Goal: Task Accomplishment & Management: Complete application form

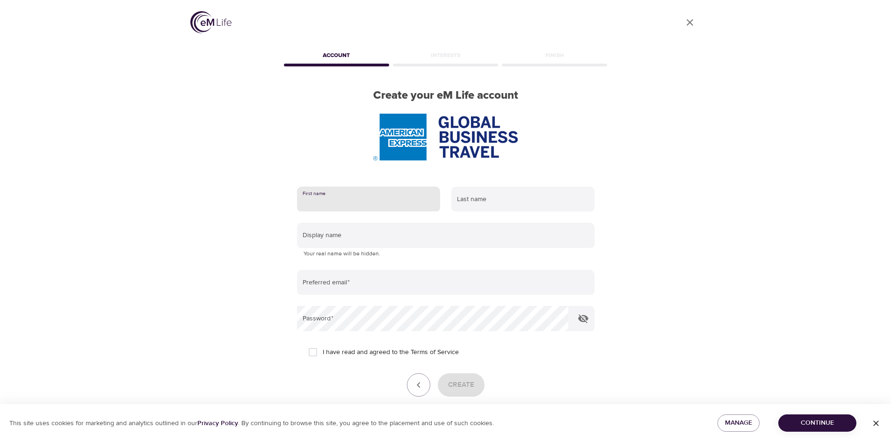
click at [396, 205] on input "text" at bounding box center [368, 199] width 143 height 25
type input "[PERSON_NAME]"
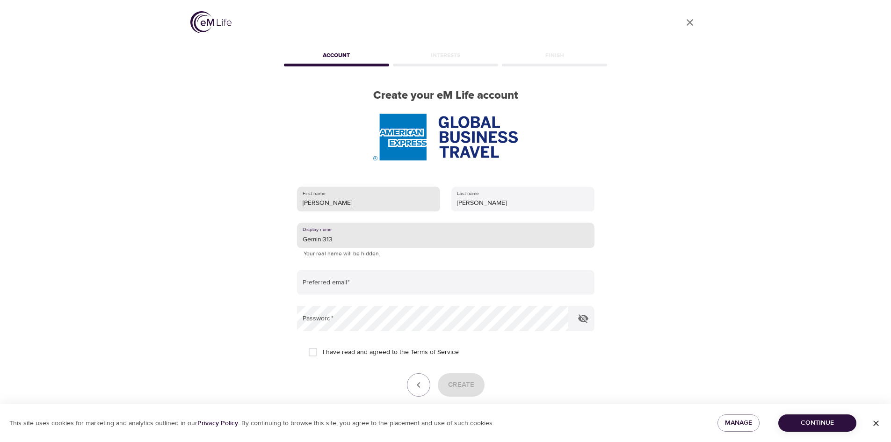
type input "Gemini313"
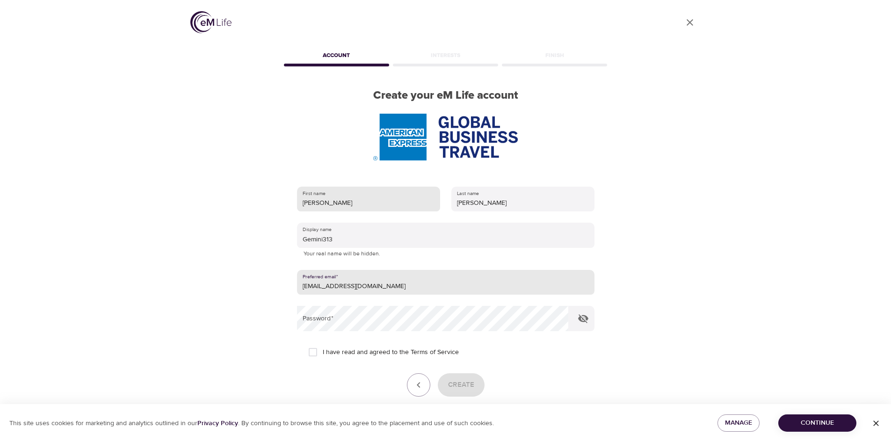
type input "[EMAIL_ADDRESS][DOMAIN_NAME]"
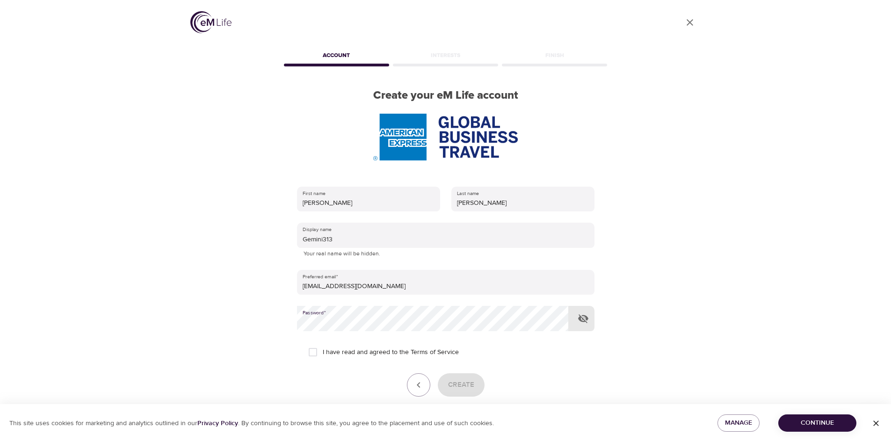
click at [330, 357] on span "I have read and agreed to the Terms of Service" at bounding box center [391, 352] width 136 height 10
click at [323, 357] on input "I have read and agreed to the Terms of Service" at bounding box center [313, 352] width 20 height 20
checkbox input "true"
click at [453, 386] on span "Create" at bounding box center [461, 385] width 26 height 12
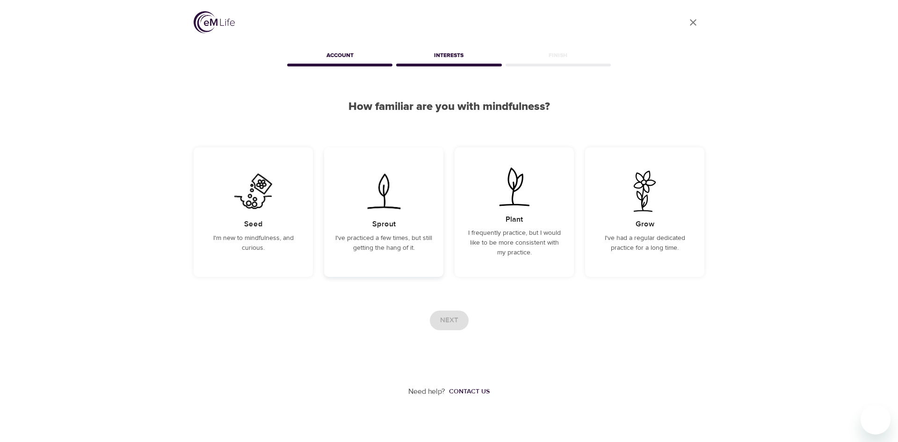
click at [368, 263] on div "Sprout I've practiced a few times, but still getting the hang of it." at bounding box center [383, 211] width 119 height 129
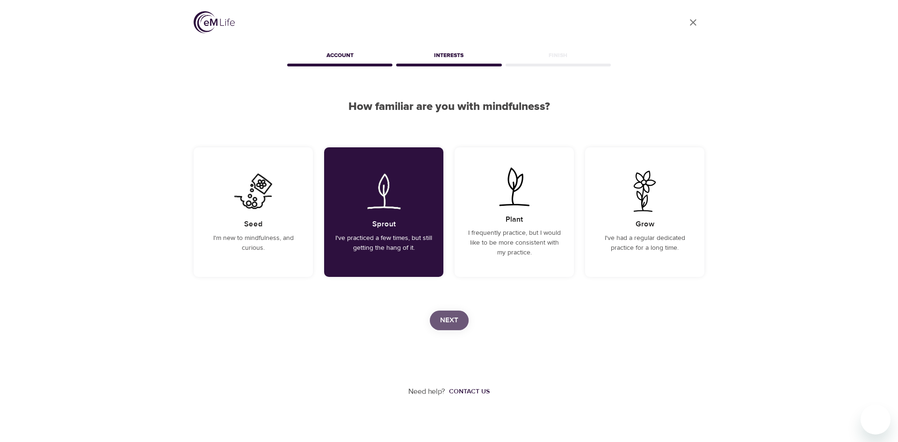
click at [453, 321] on span "Next" at bounding box center [449, 320] width 18 height 12
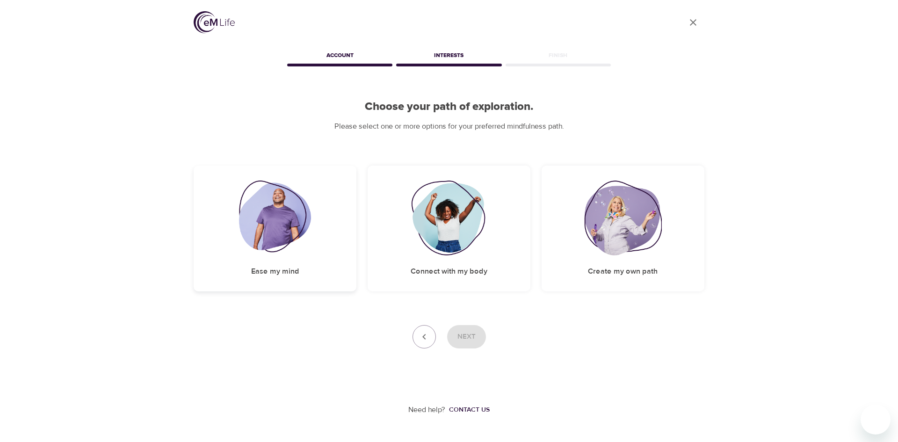
click at [301, 269] on div "Ease my mind" at bounding box center [275, 228] width 163 height 126
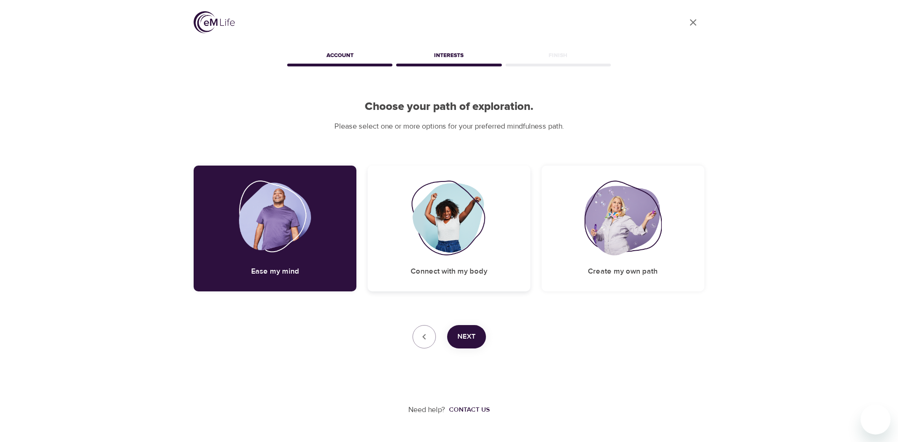
click at [482, 276] on h5 "Connect with my body" at bounding box center [448, 271] width 77 height 10
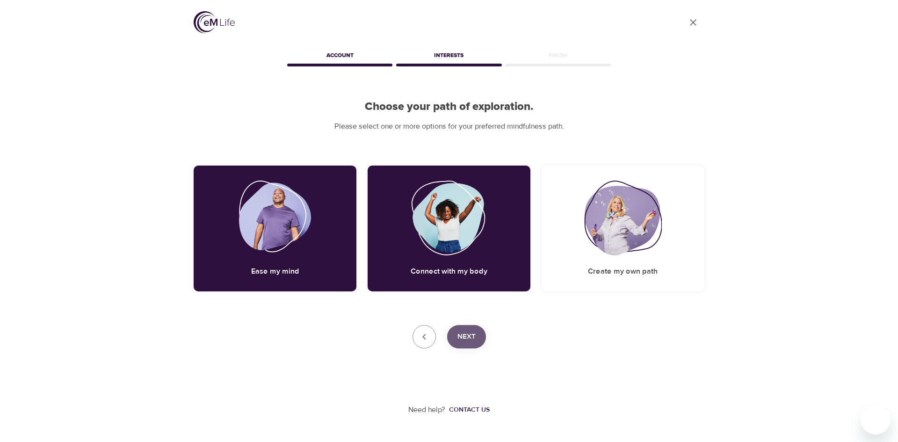
click at [472, 336] on span "Next" at bounding box center [466, 337] width 18 height 12
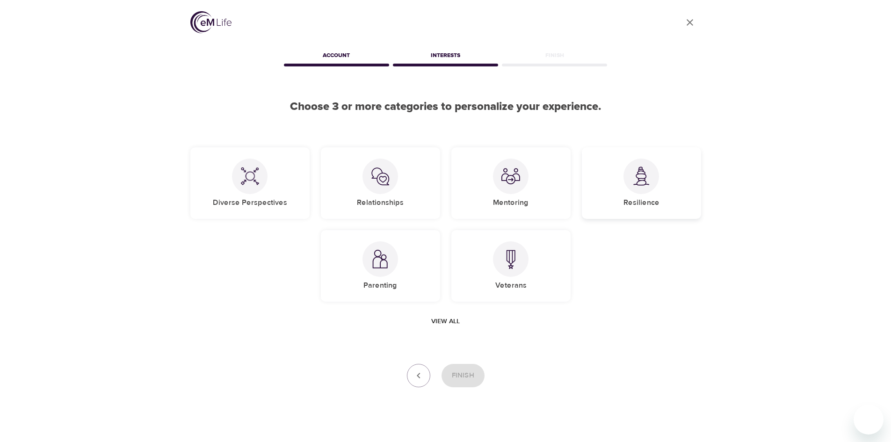
click at [652, 186] on div at bounding box center [641, 176] width 36 height 36
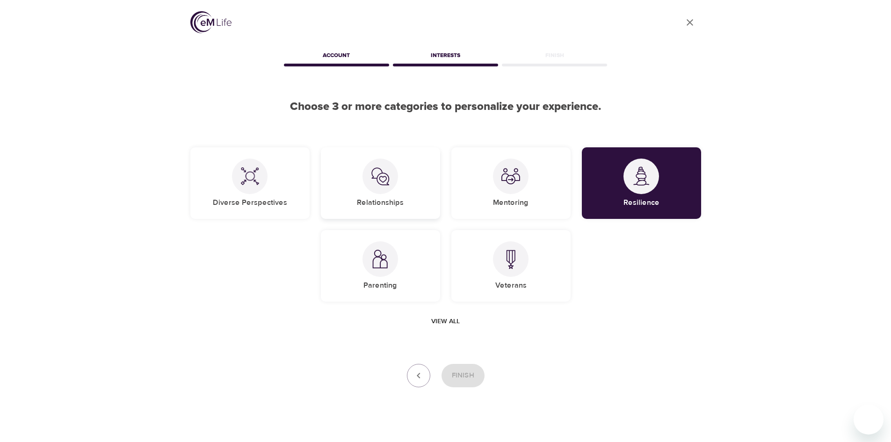
click at [396, 186] on div "Relationships" at bounding box center [380, 183] width 119 height 72
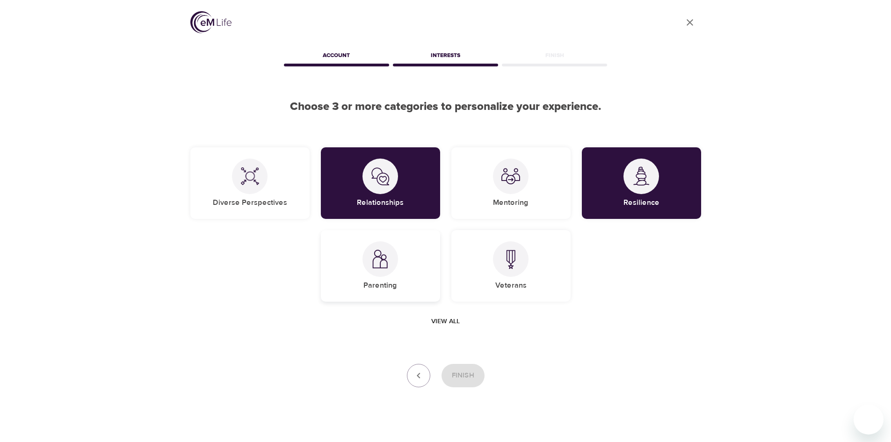
drag, startPoint x: 398, startPoint y: 257, endPoint x: 402, endPoint y: 268, distance: 12.4
click at [398, 258] on div "Parenting" at bounding box center [380, 266] width 119 height 72
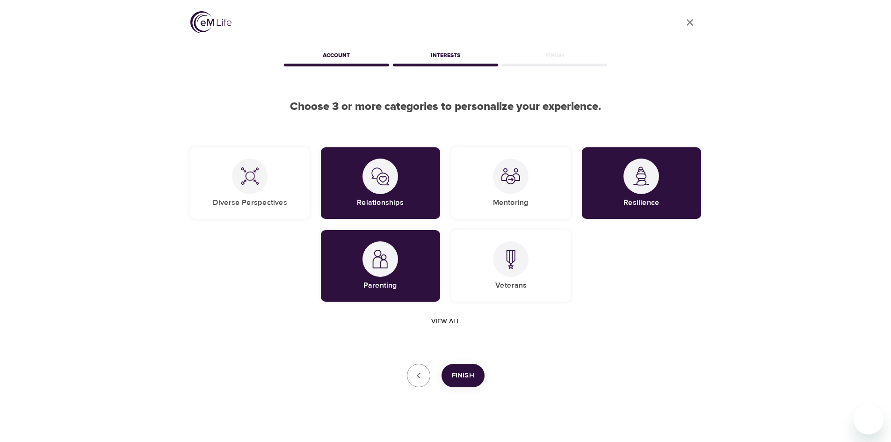
click at [454, 323] on span "View all" at bounding box center [445, 322] width 29 height 12
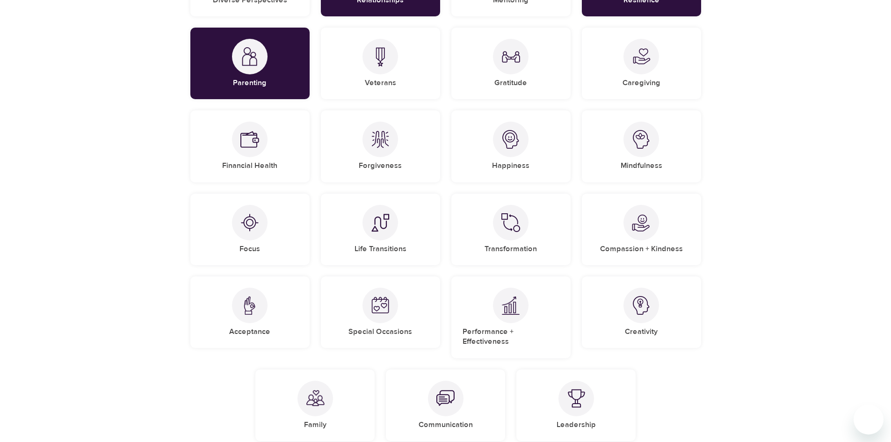
scroll to position [214, 0]
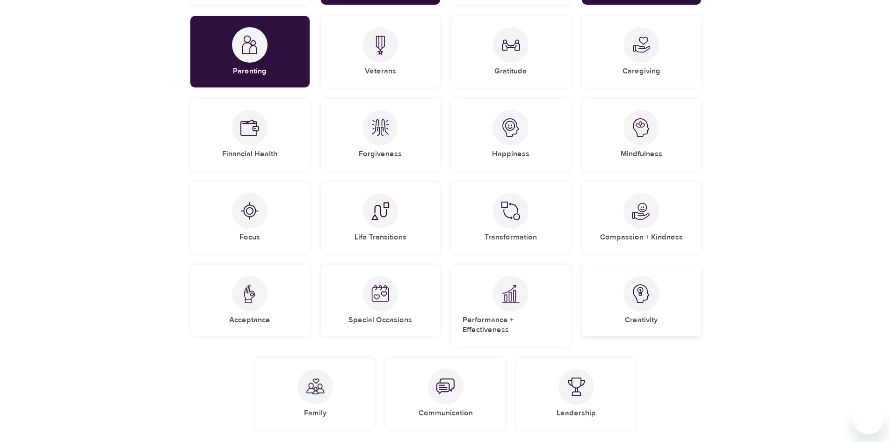
click at [683, 314] on div "Creativity" at bounding box center [641, 301] width 119 height 72
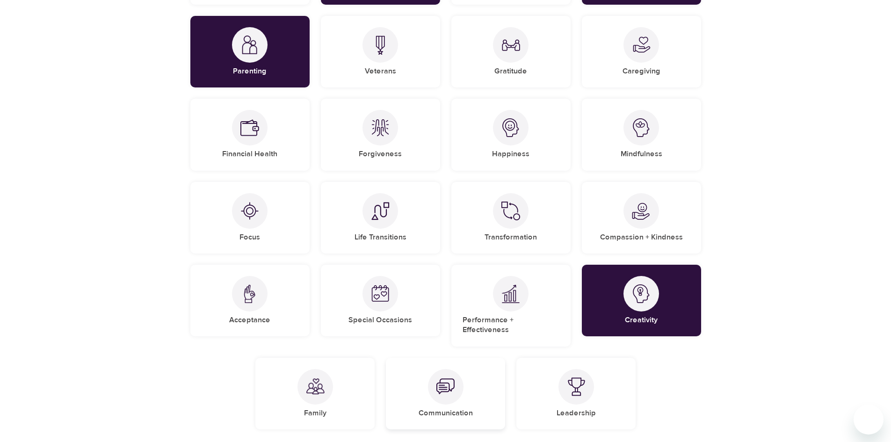
click at [448, 389] on div at bounding box center [446, 387] width 36 height 36
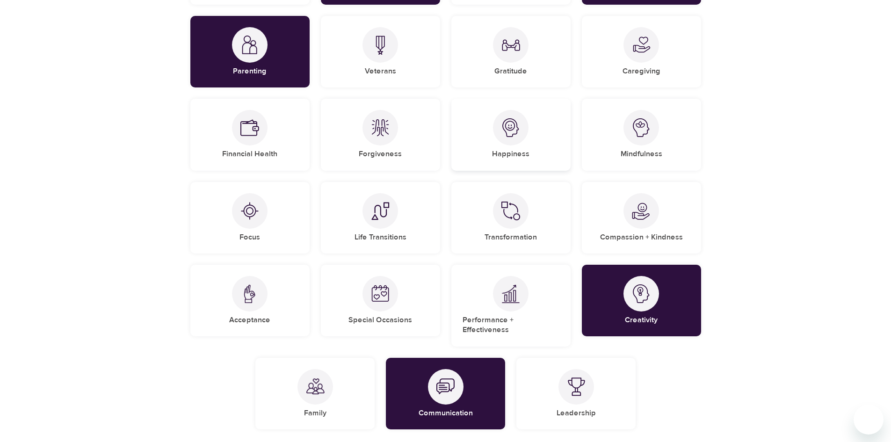
click at [532, 139] on div "Happiness" at bounding box center [510, 135] width 119 height 72
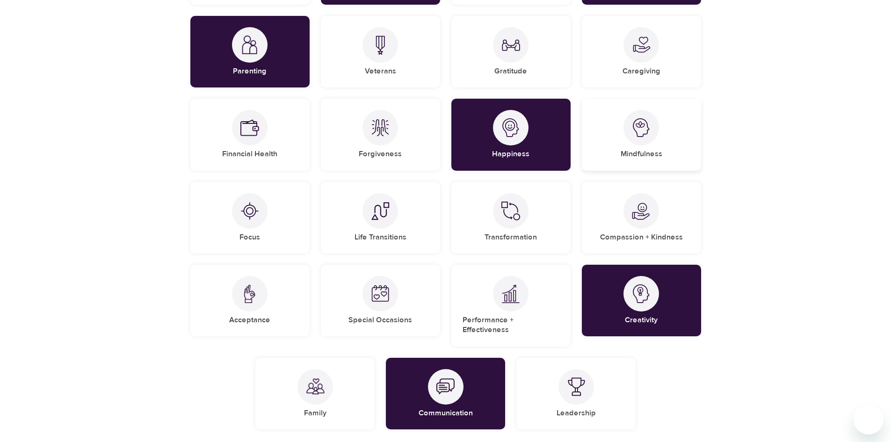
click at [651, 151] on h5 "Mindfulness" at bounding box center [641, 154] width 42 height 10
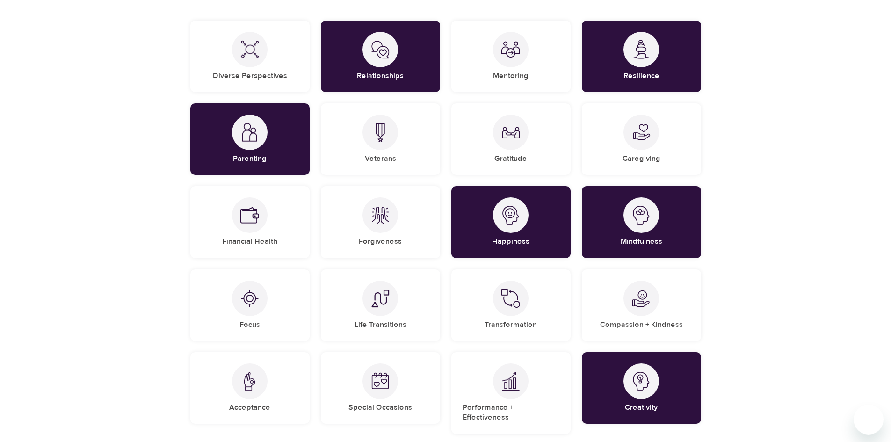
scroll to position [126, 0]
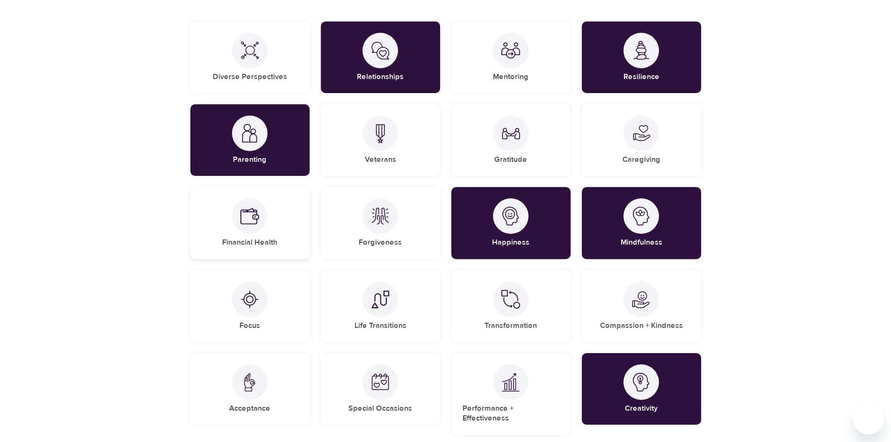
click at [252, 225] on img at bounding box center [249, 216] width 19 height 19
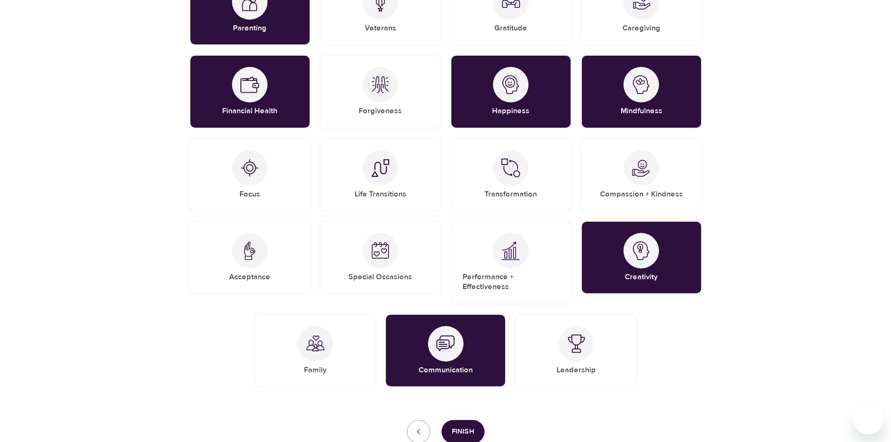
scroll to position [316, 0]
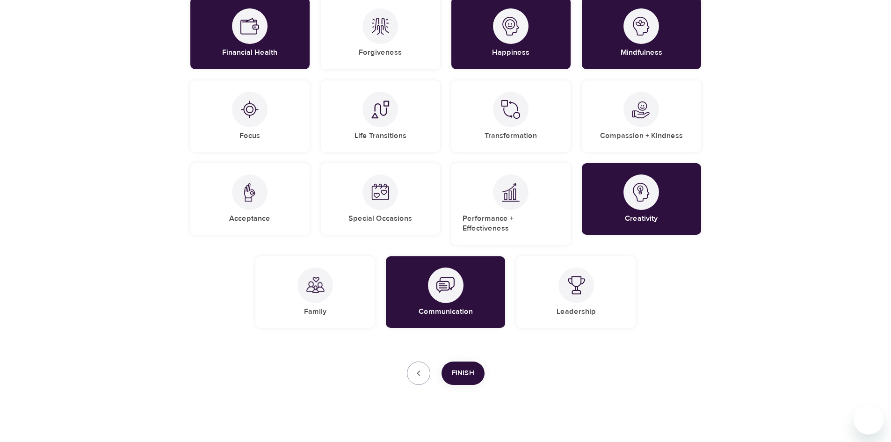
click at [453, 373] on button "Finish" at bounding box center [462, 372] width 43 height 23
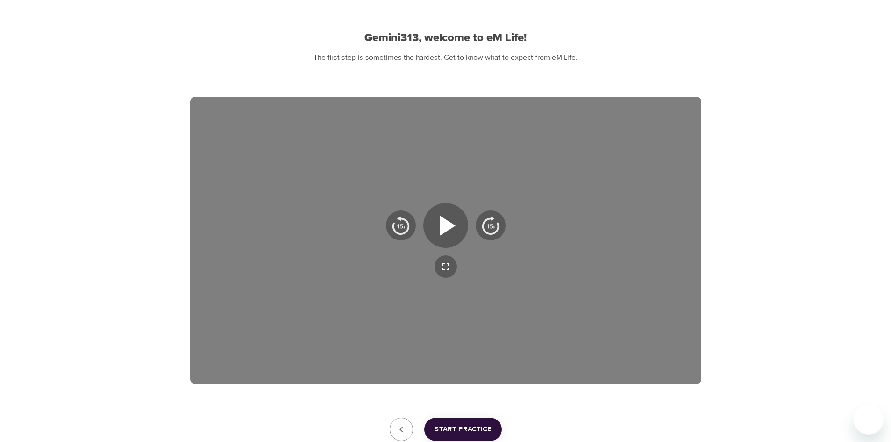
scroll to position [55, 0]
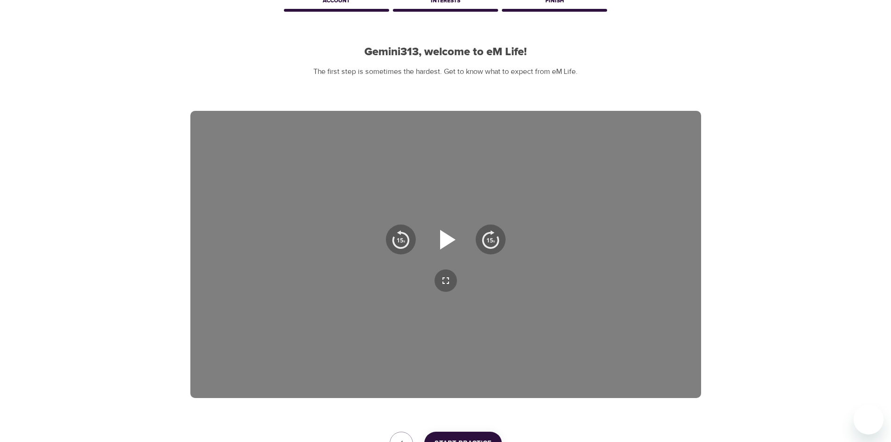
click at [448, 242] on icon "button" at bounding box center [447, 240] width 15 height 20
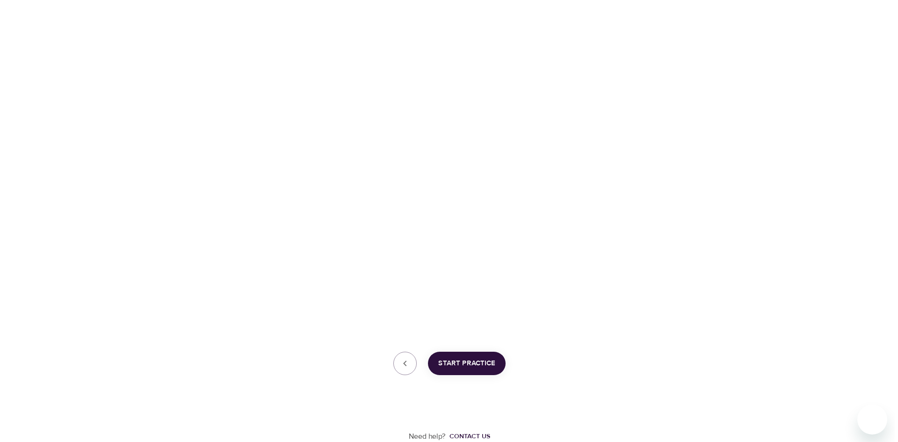
scroll to position [0, 0]
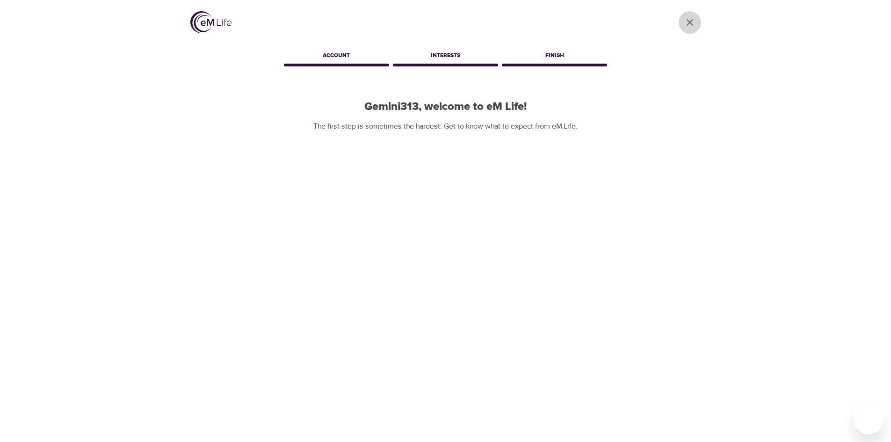
click at [687, 23] on icon "User Profile" at bounding box center [689, 22] width 11 height 11
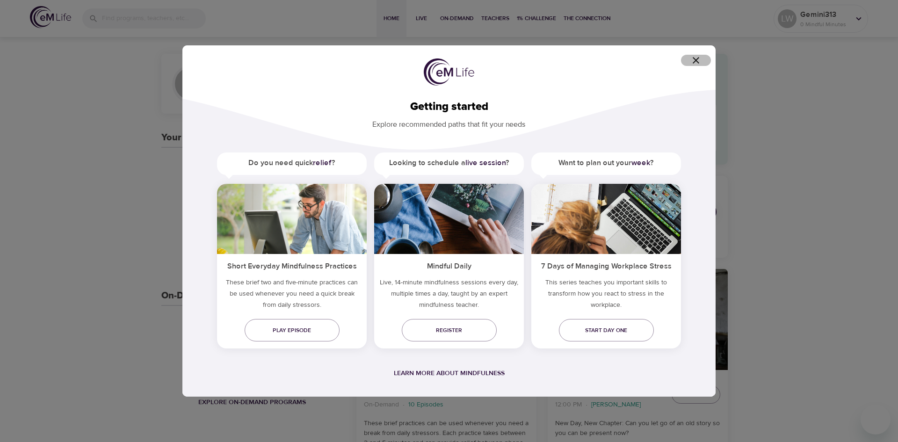
click at [696, 62] on icon "button" at bounding box center [695, 60] width 11 height 11
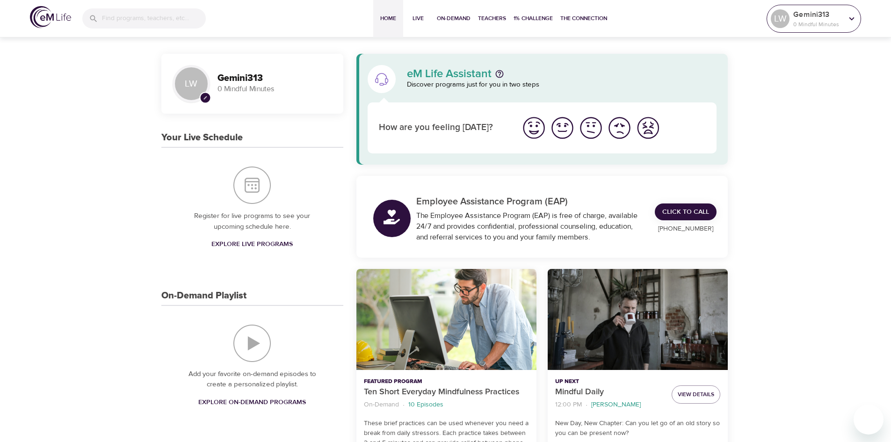
click at [840, 24] on p "0 Mindful Minutes" at bounding box center [818, 24] width 50 height 8
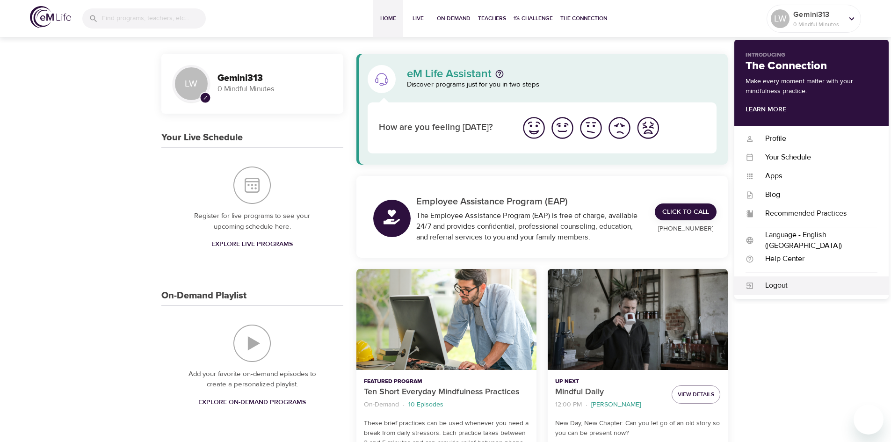
click at [783, 286] on div "Logout" at bounding box center [815, 285] width 123 height 11
